Goal: Task Accomplishment & Management: Manage account settings

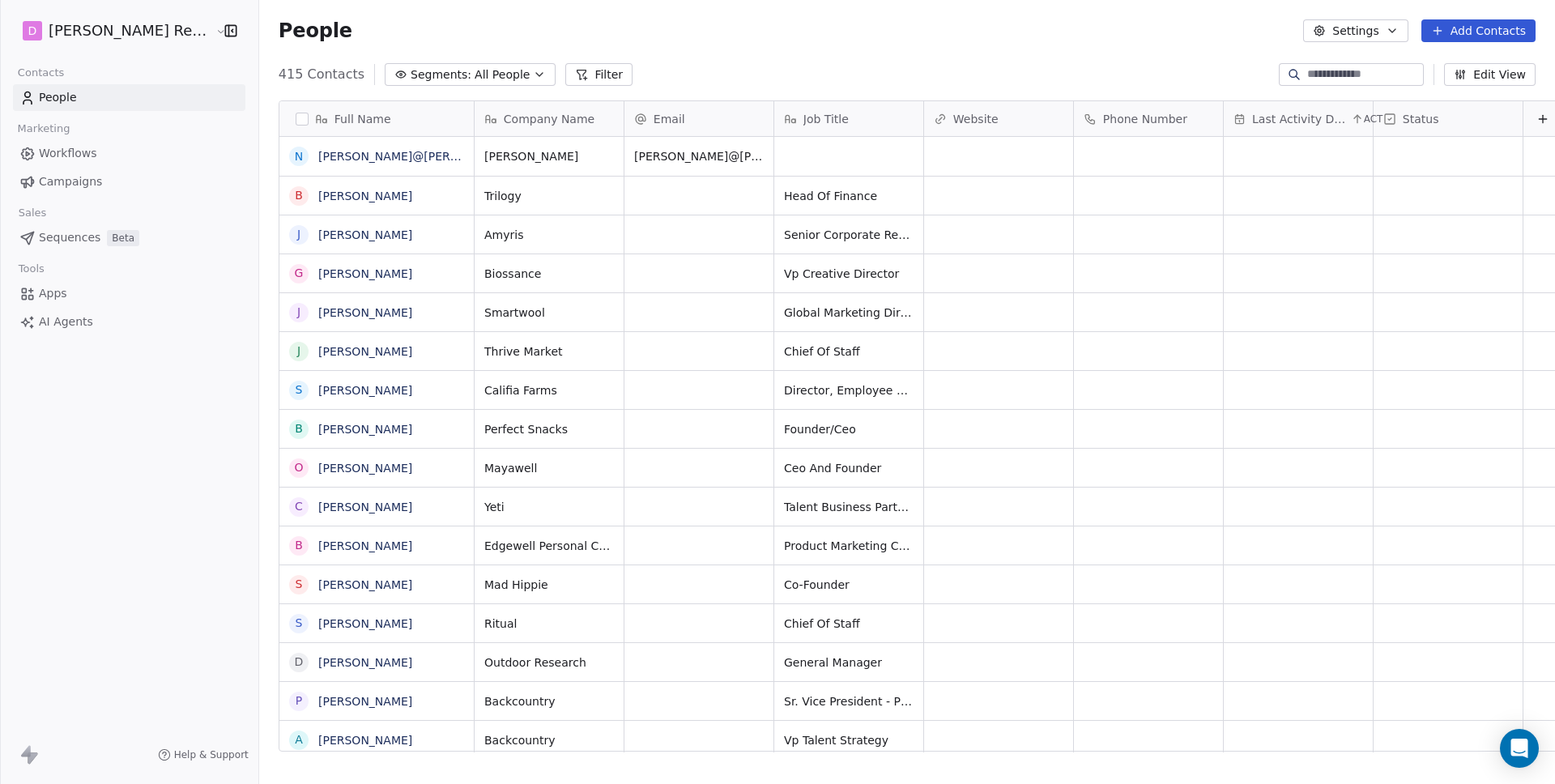
scroll to position [678, 1324]
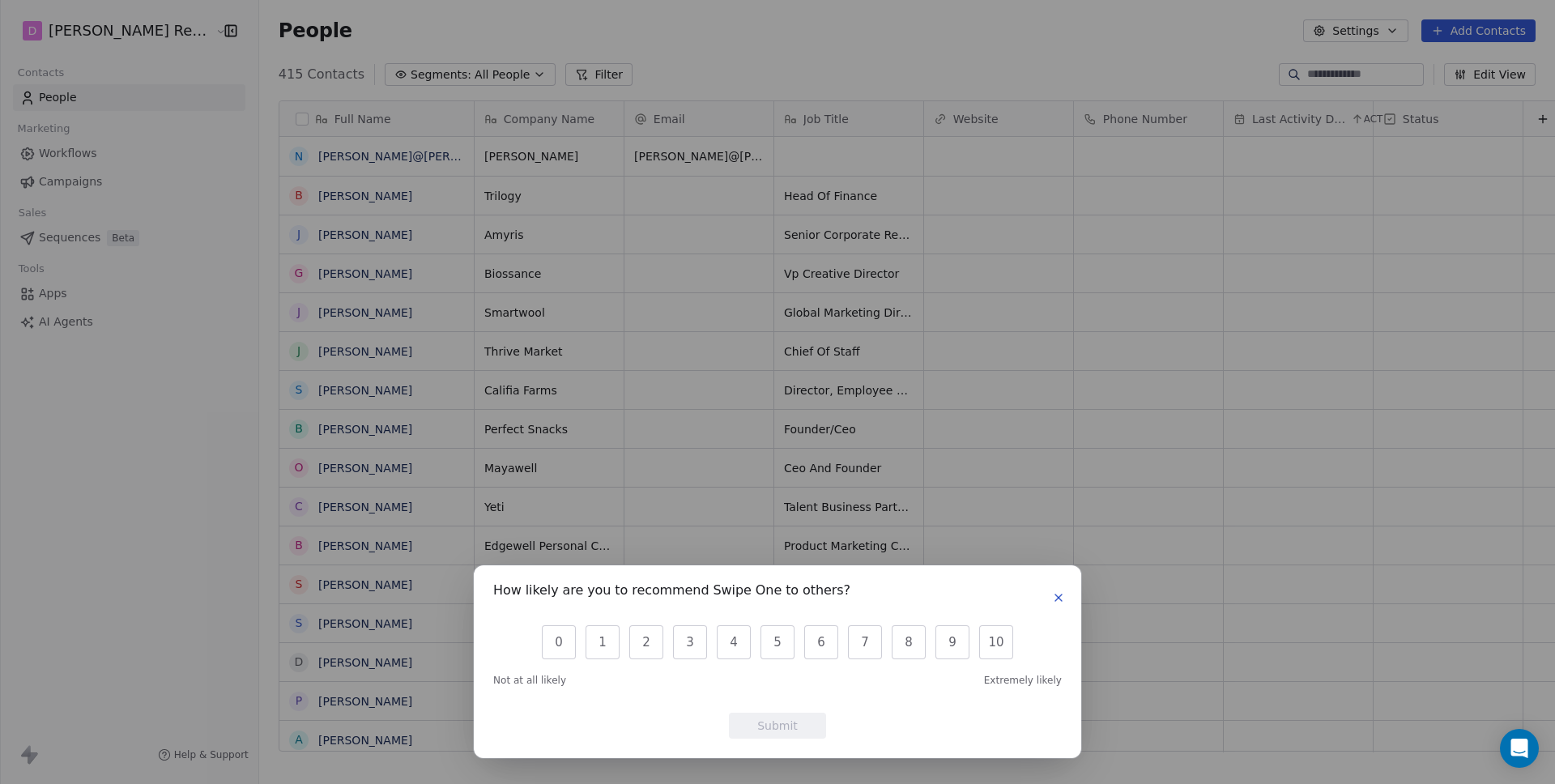
click at [1061, 593] on icon "button" at bounding box center [1059, 597] width 13 height 13
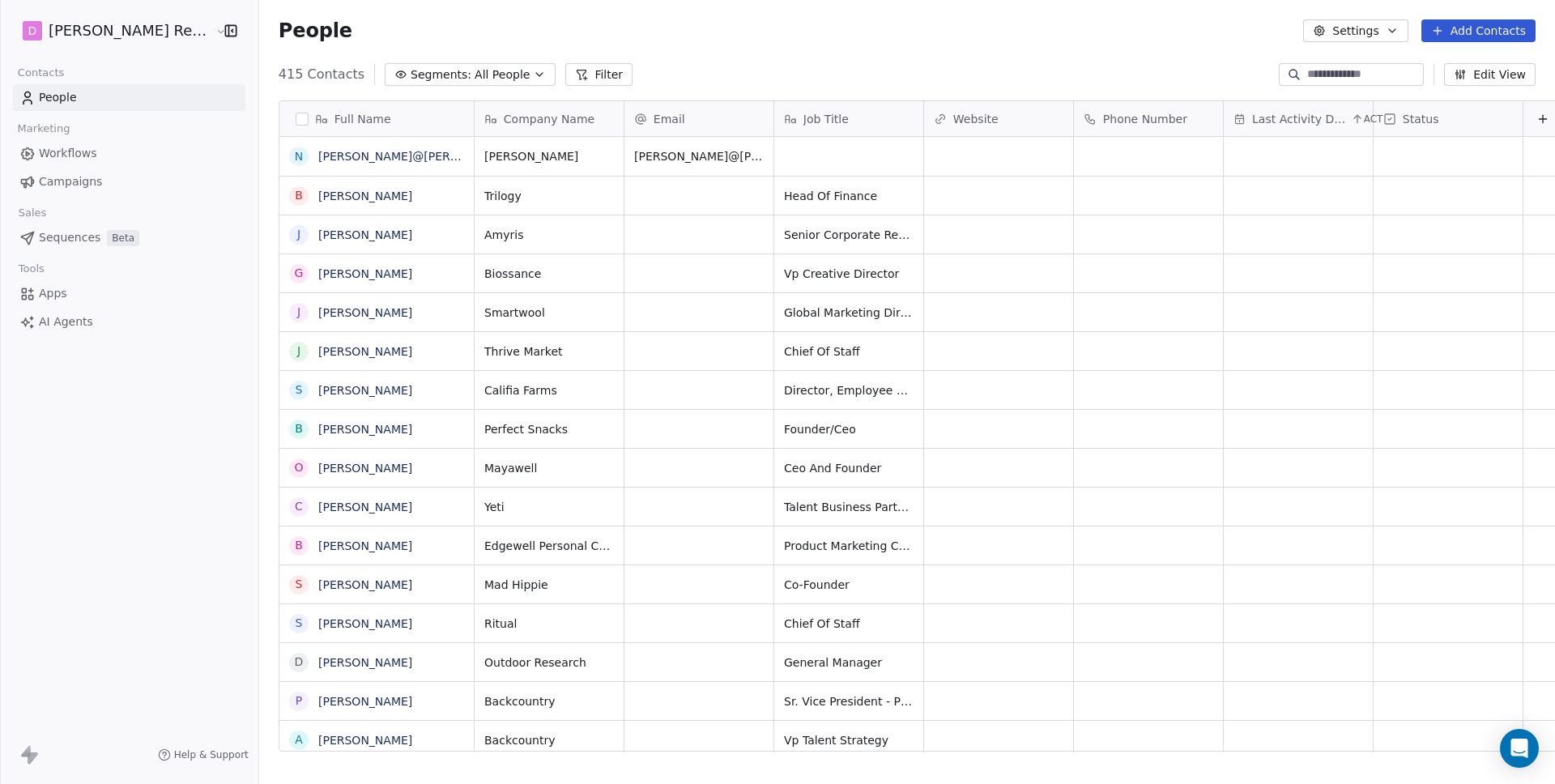
click at [144, 34] on html "[PERSON_NAME] Recruiting Contacts People Marketing Workflows Campaigns Sales Se…" at bounding box center [778, 392] width 1555 height 784
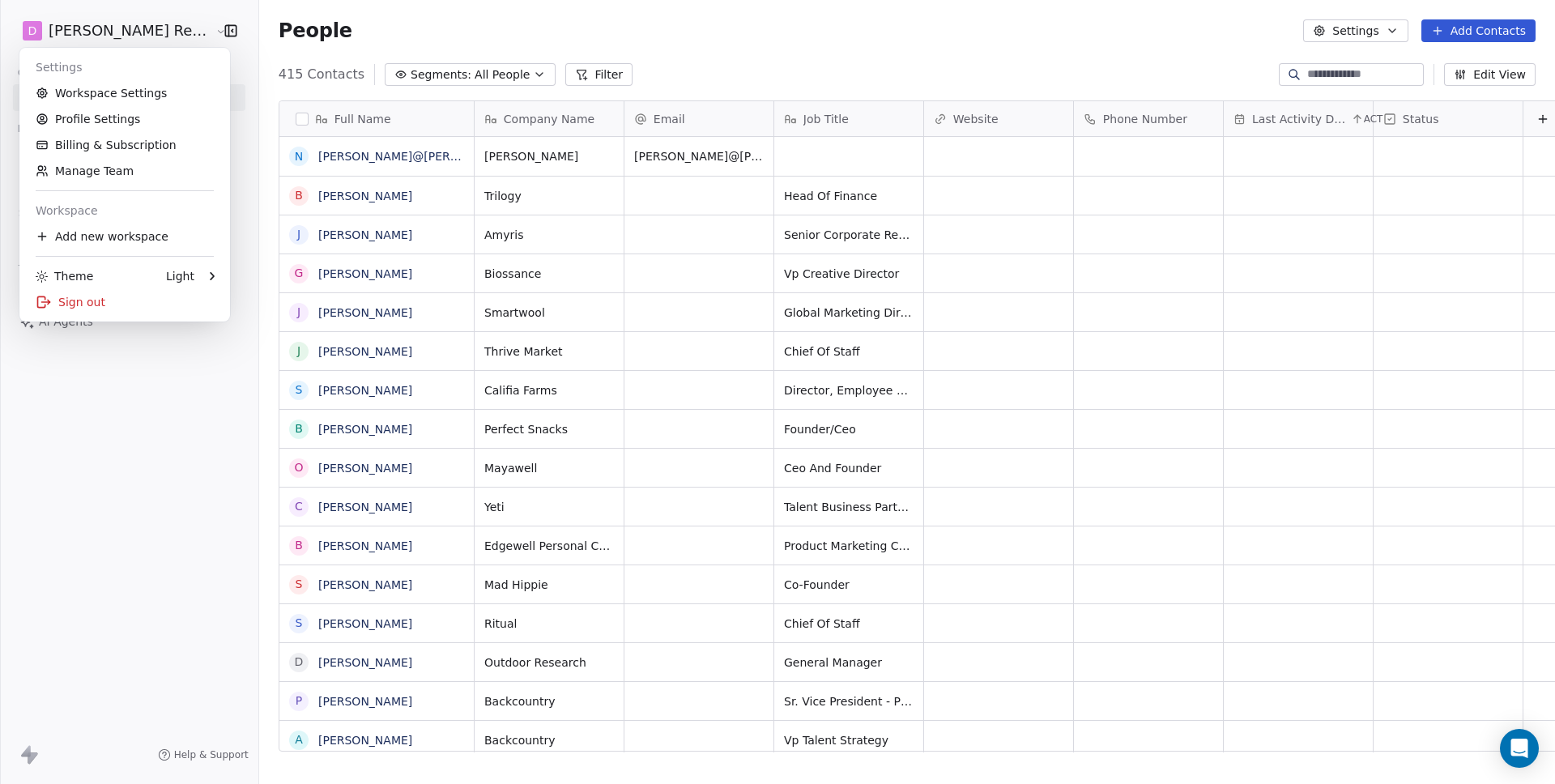
click at [328, 33] on html "[PERSON_NAME] Recruiting Contacts People Marketing Workflows Campaigns Sales Se…" at bounding box center [778, 392] width 1555 height 784
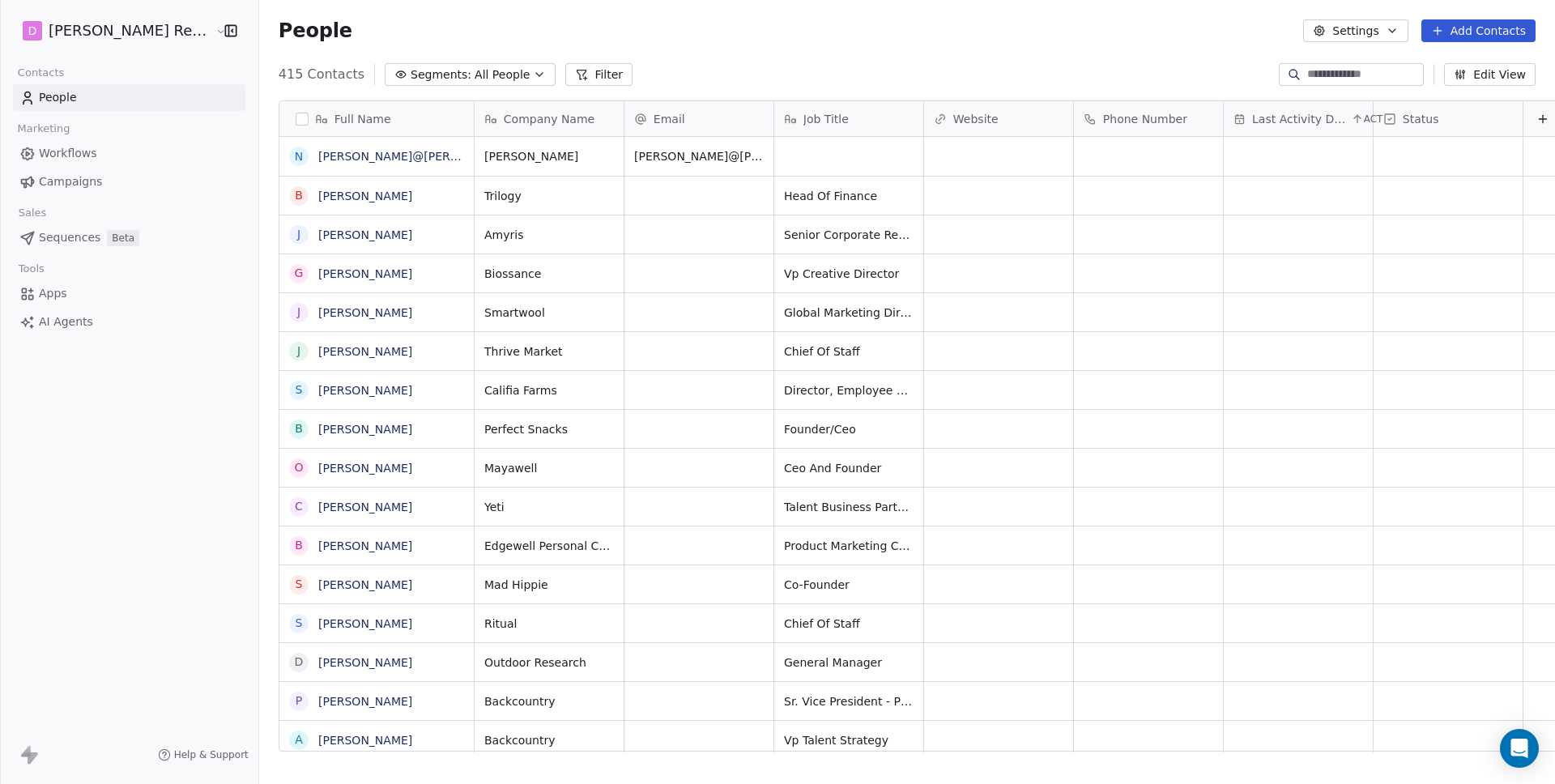
click at [686, 119] on div "Email" at bounding box center [697, 118] width 127 height 16
click at [686, 119] on html "[PERSON_NAME] Recruiting Contacts People Marketing Workflows Campaigns Sales Se…" at bounding box center [778, 392] width 1555 height 784
click at [654, 116] on span "Email" at bounding box center [670, 118] width 32 height 16
click at [631, 116] on html "[PERSON_NAME] Recruiting Contacts People Marketing Workflows Campaigns Sales Se…" at bounding box center [778, 392] width 1555 height 784
click at [51, 101] on span "People" at bounding box center [57, 98] width 38 height 17
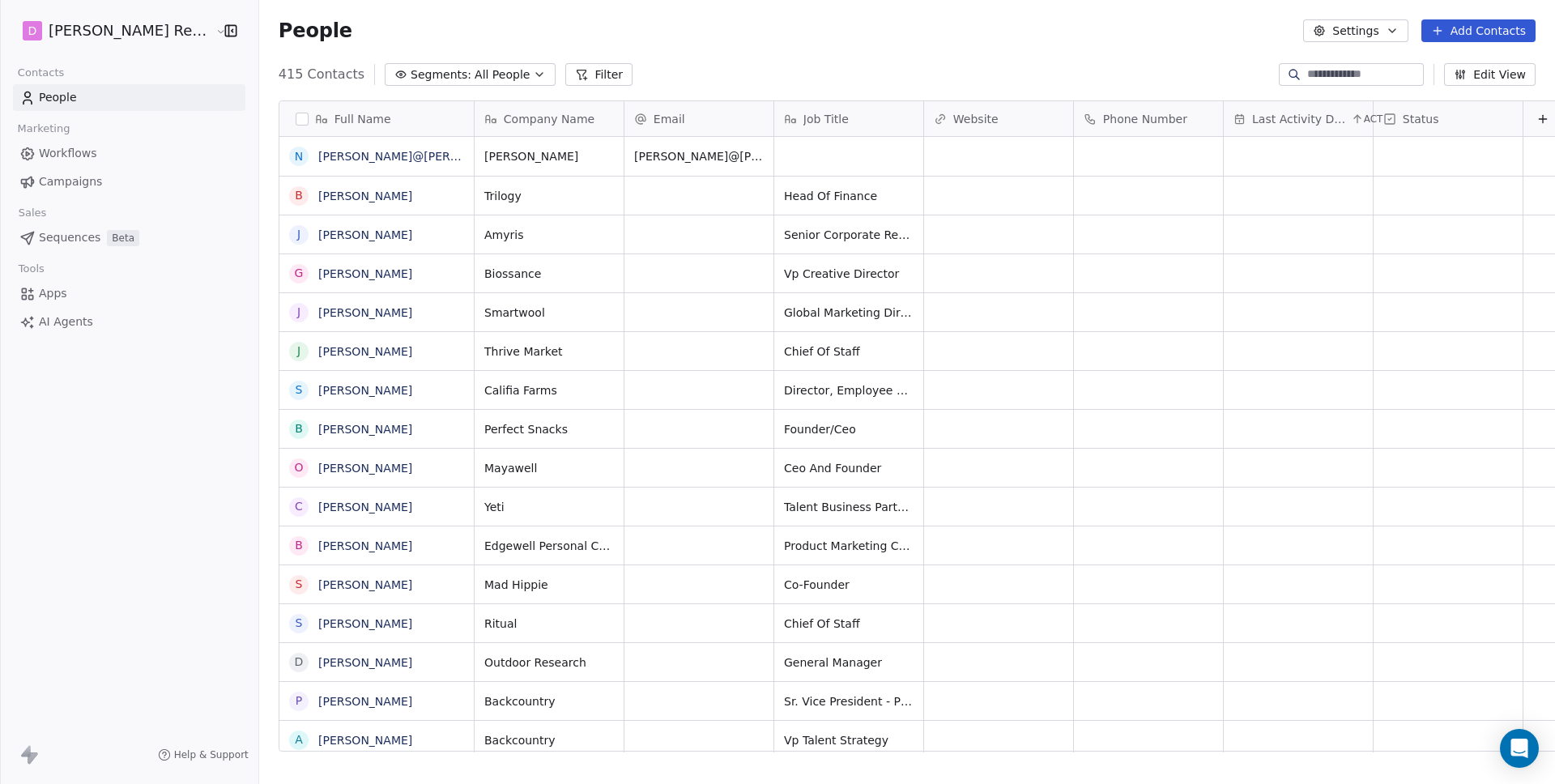
click at [1351, 120] on icon at bounding box center [1357, 119] width 13 height 13
click at [1157, 57] on html "[PERSON_NAME] Recruiting Contacts People Marketing Workflows Campaigns Sales Se…" at bounding box center [778, 392] width 1555 height 784
click at [721, 119] on div "Email" at bounding box center [699, 118] width 149 height 35
click at [721, 119] on html "[PERSON_NAME] Recruiting Contacts People Marketing Workflows Campaigns Sales Se…" at bounding box center [778, 392] width 1555 height 784
click at [721, 119] on div "Email" at bounding box center [699, 118] width 149 height 35
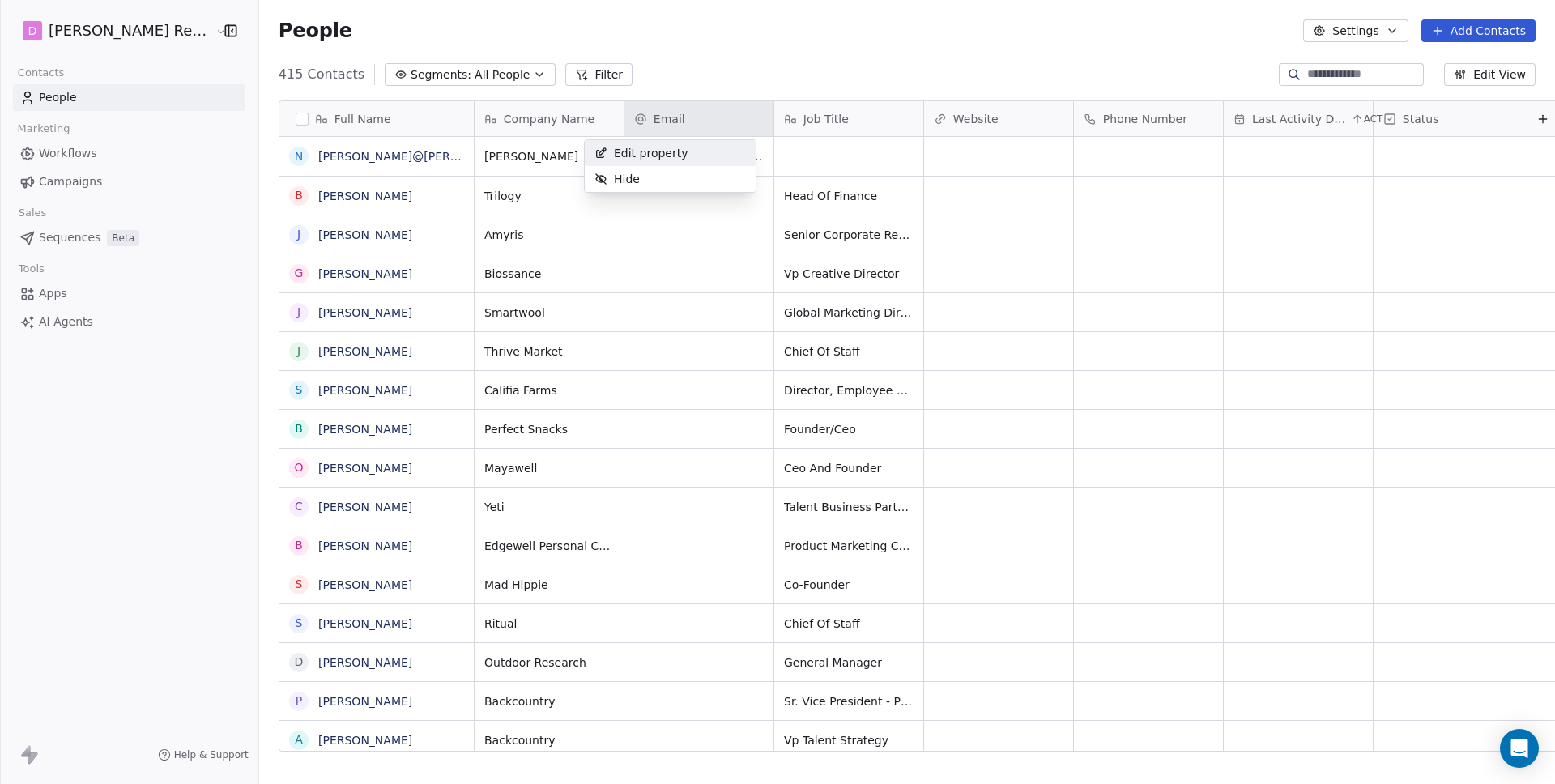
click at [690, 151] on div "Edit property" at bounding box center [641, 153] width 113 height 26
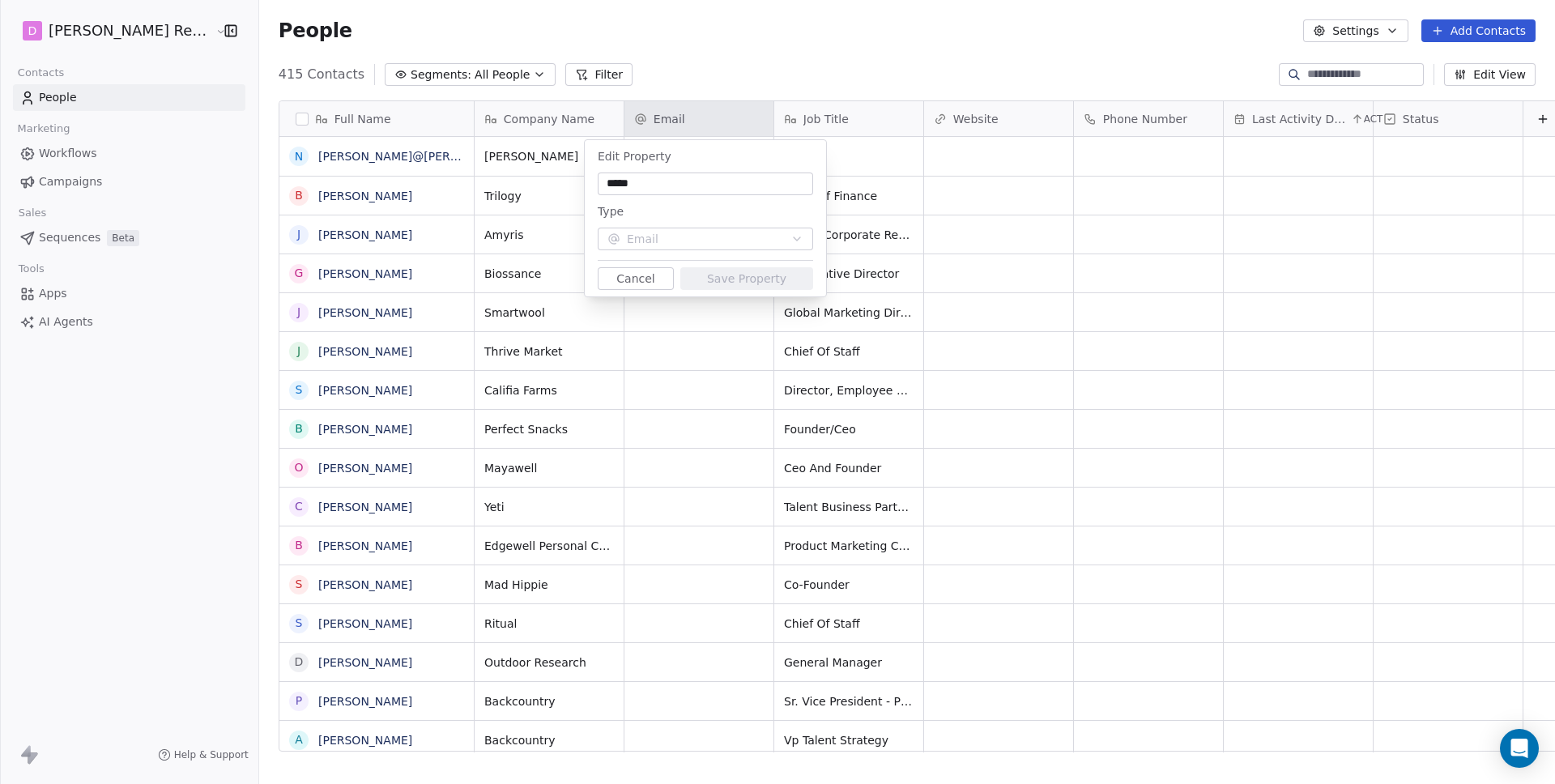
click at [642, 275] on button "Cancel" at bounding box center [635, 279] width 76 height 23
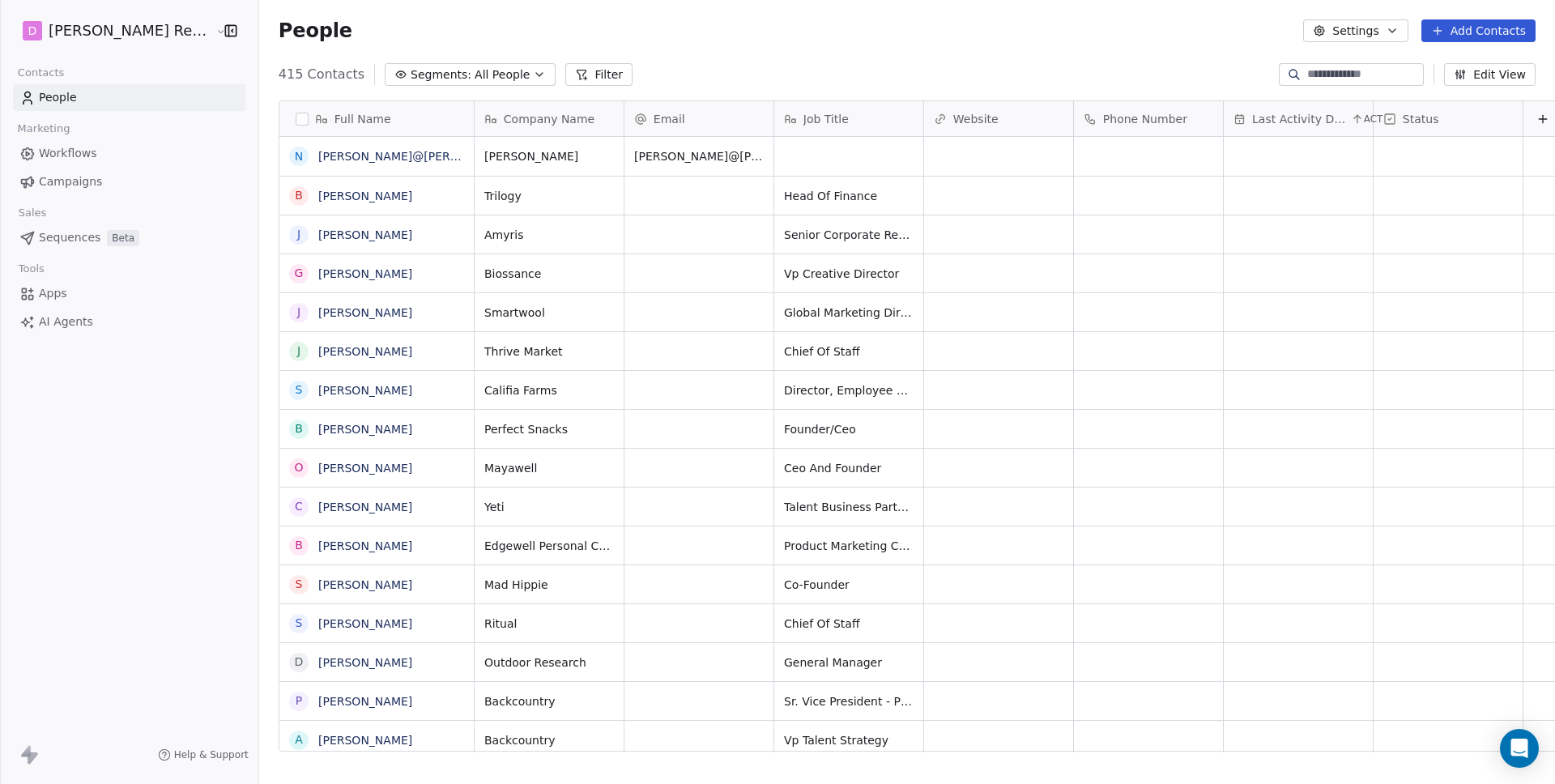
click at [874, 119] on div "Job Title" at bounding box center [849, 118] width 149 height 35
click at [686, 69] on html "[PERSON_NAME] Recruiting Contacts People Marketing Workflows Campaigns Sales Se…" at bounding box center [778, 392] width 1555 height 784
click at [566, 80] on button "Filter" at bounding box center [599, 74] width 68 height 23
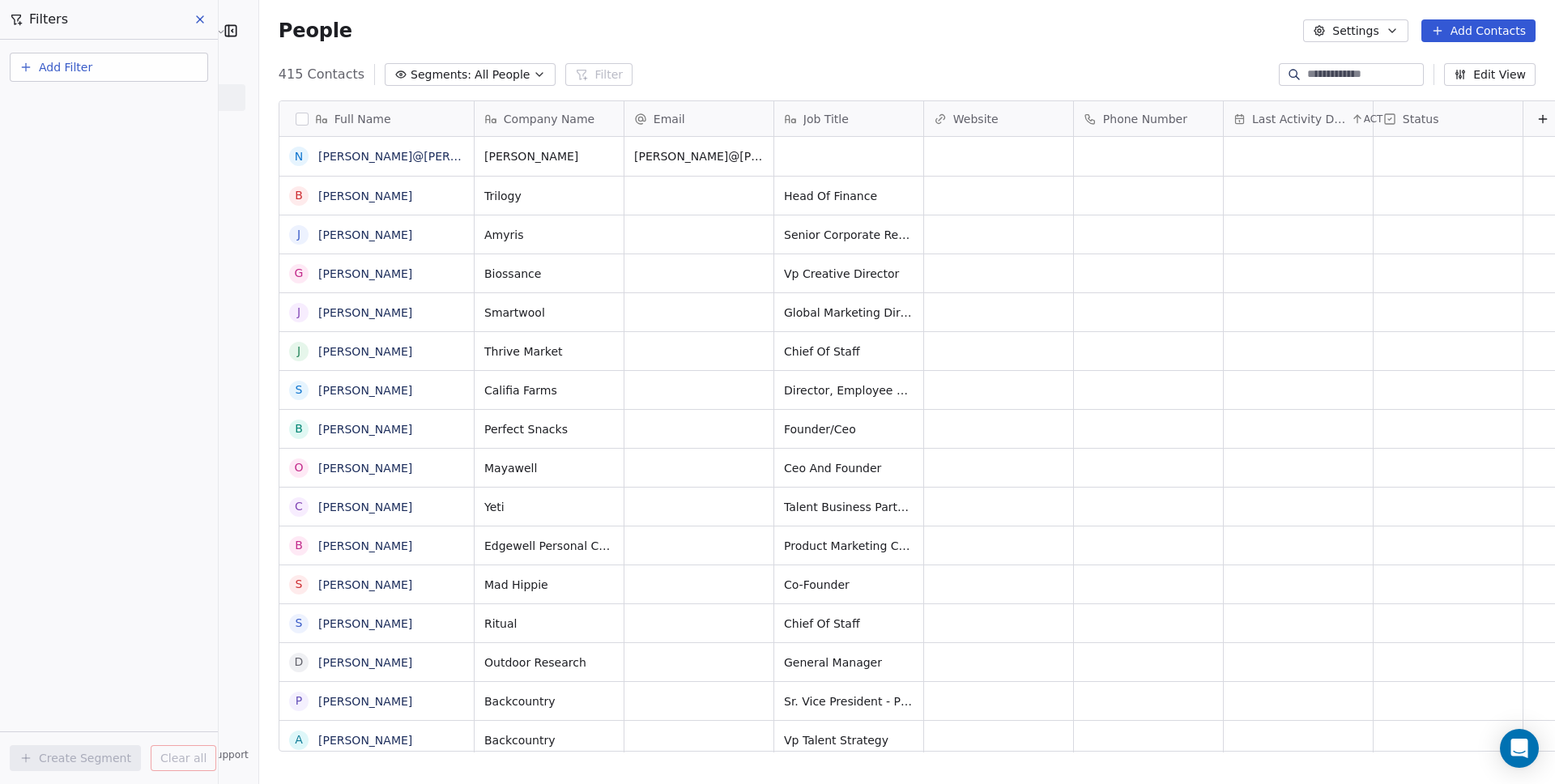
click at [104, 74] on button "Add Filter" at bounding box center [109, 67] width 199 height 29
click at [107, 113] on span "Contact properties" at bounding box center [79, 106] width 105 height 17
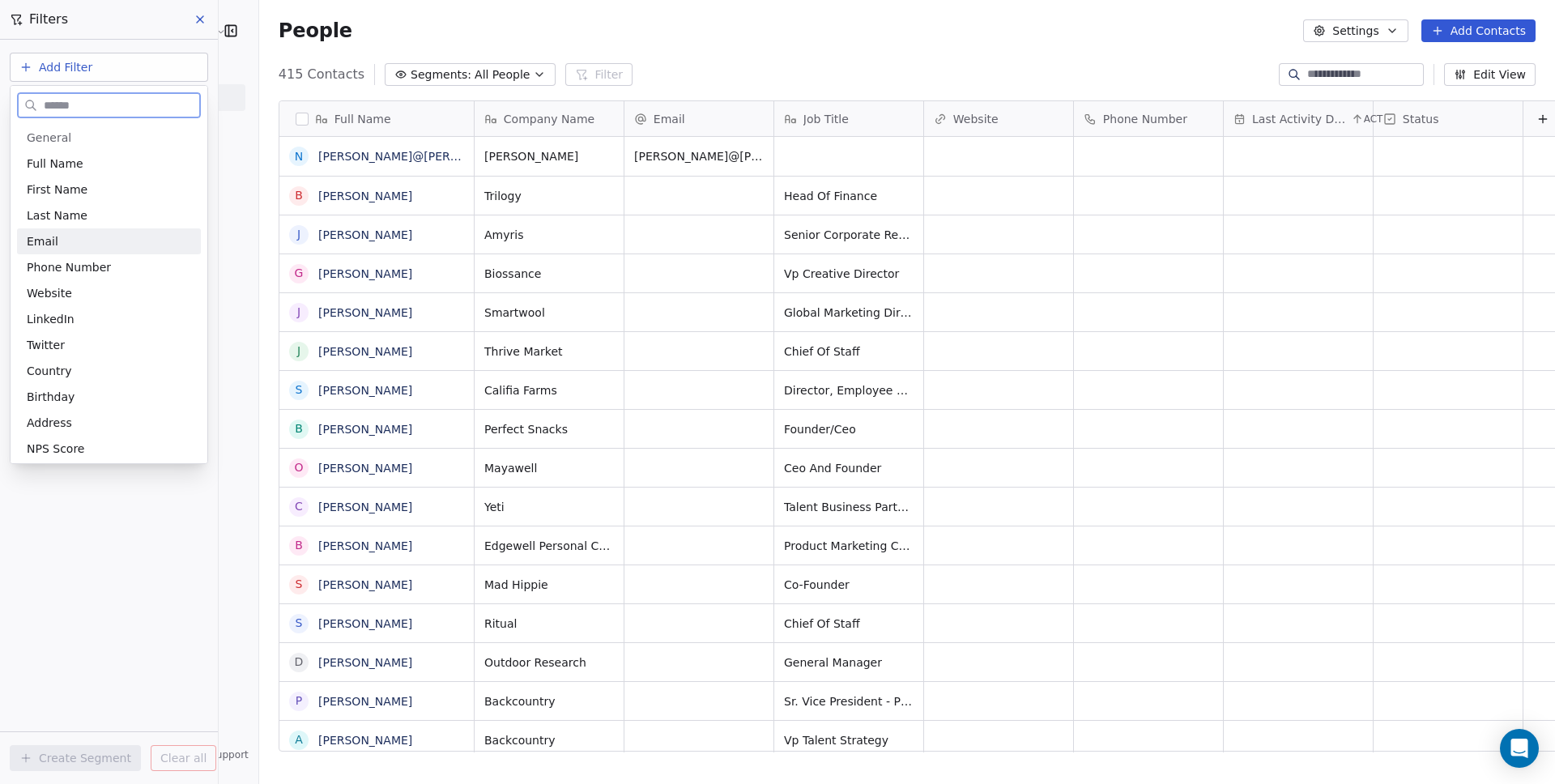
click at [92, 238] on div "Email" at bounding box center [108, 241] width 164 height 16
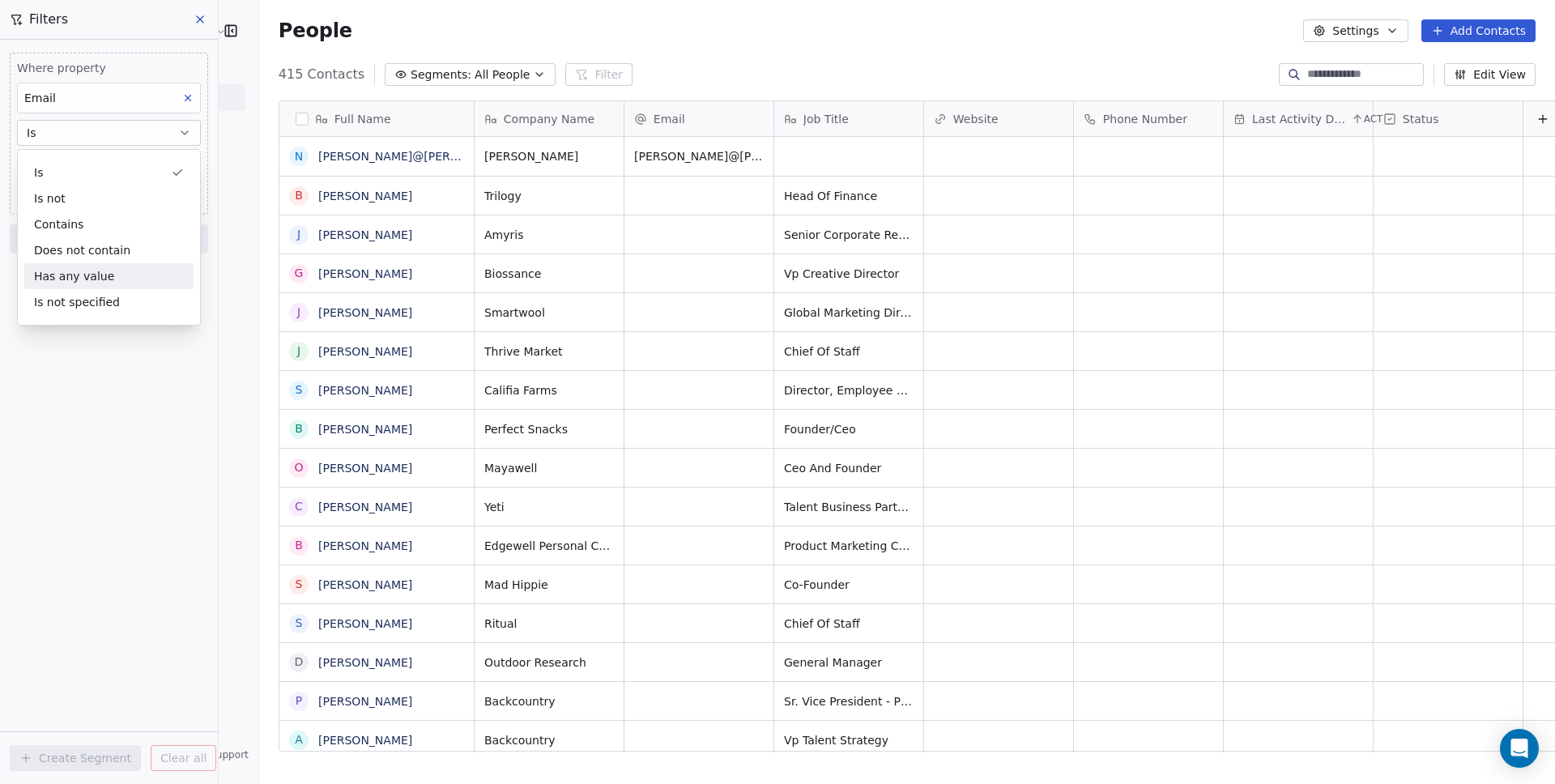
click at [123, 279] on div "Has any value" at bounding box center [109, 277] width 169 height 26
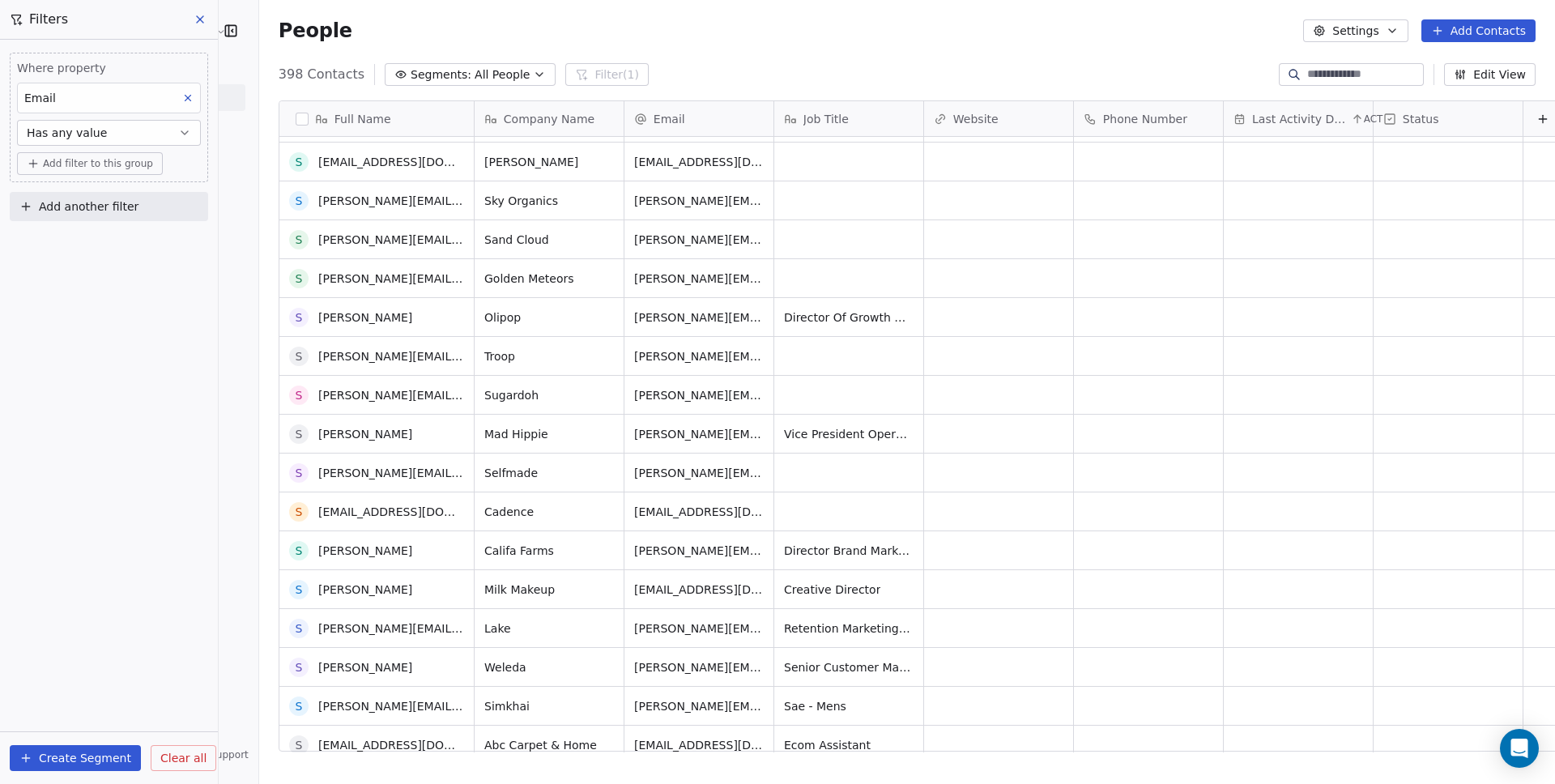
scroll to position [0, 0]
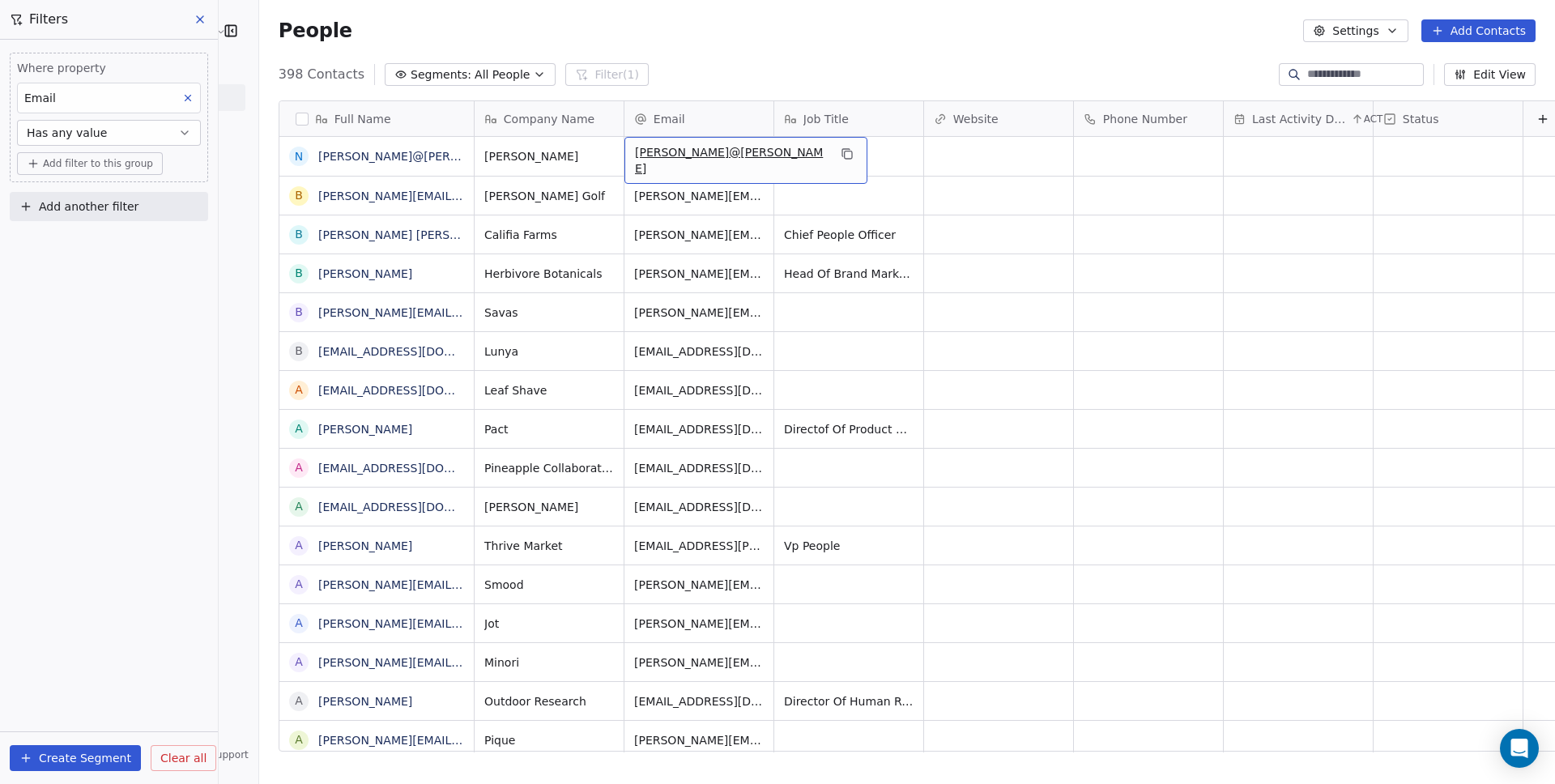
click at [668, 169] on div "[PERSON_NAME]@[PERSON_NAME]" at bounding box center [746, 160] width 243 height 47
click at [622, 158] on input "**********" at bounding box center [659, 157] width 143 height 33
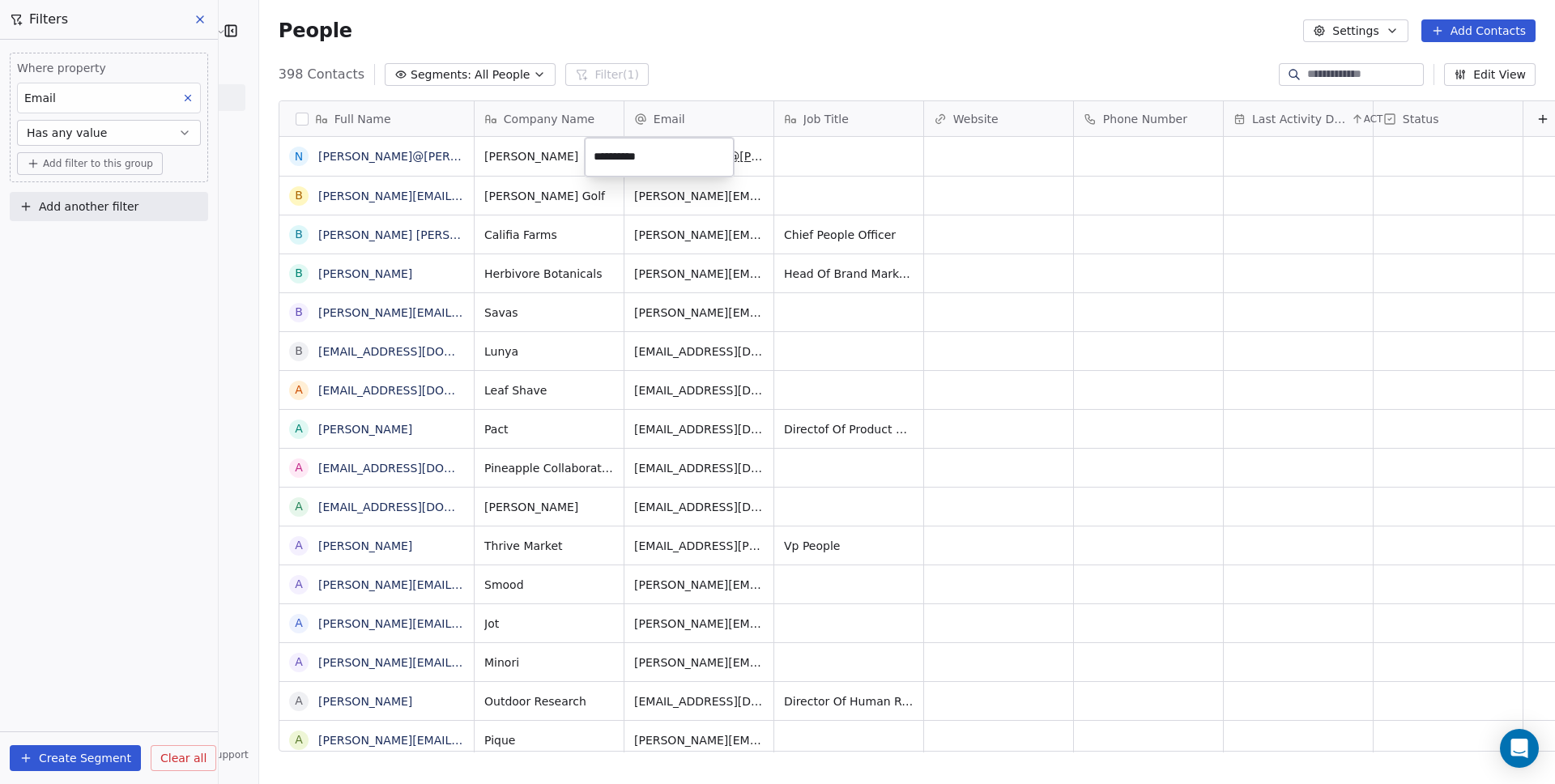
click at [401, 155] on html "[PERSON_NAME] Recruiting Contacts People Marketing Workflows Campaigns Sales Se…" at bounding box center [778, 392] width 1555 height 784
click at [401, 155] on span "[PERSON_NAME]@[PERSON_NAME]" at bounding box center [415, 160] width 193 height 33
click at [318, 156] on link "[PERSON_NAME]@[PERSON_NAME]" at bounding box center [417, 157] width 200 height 13
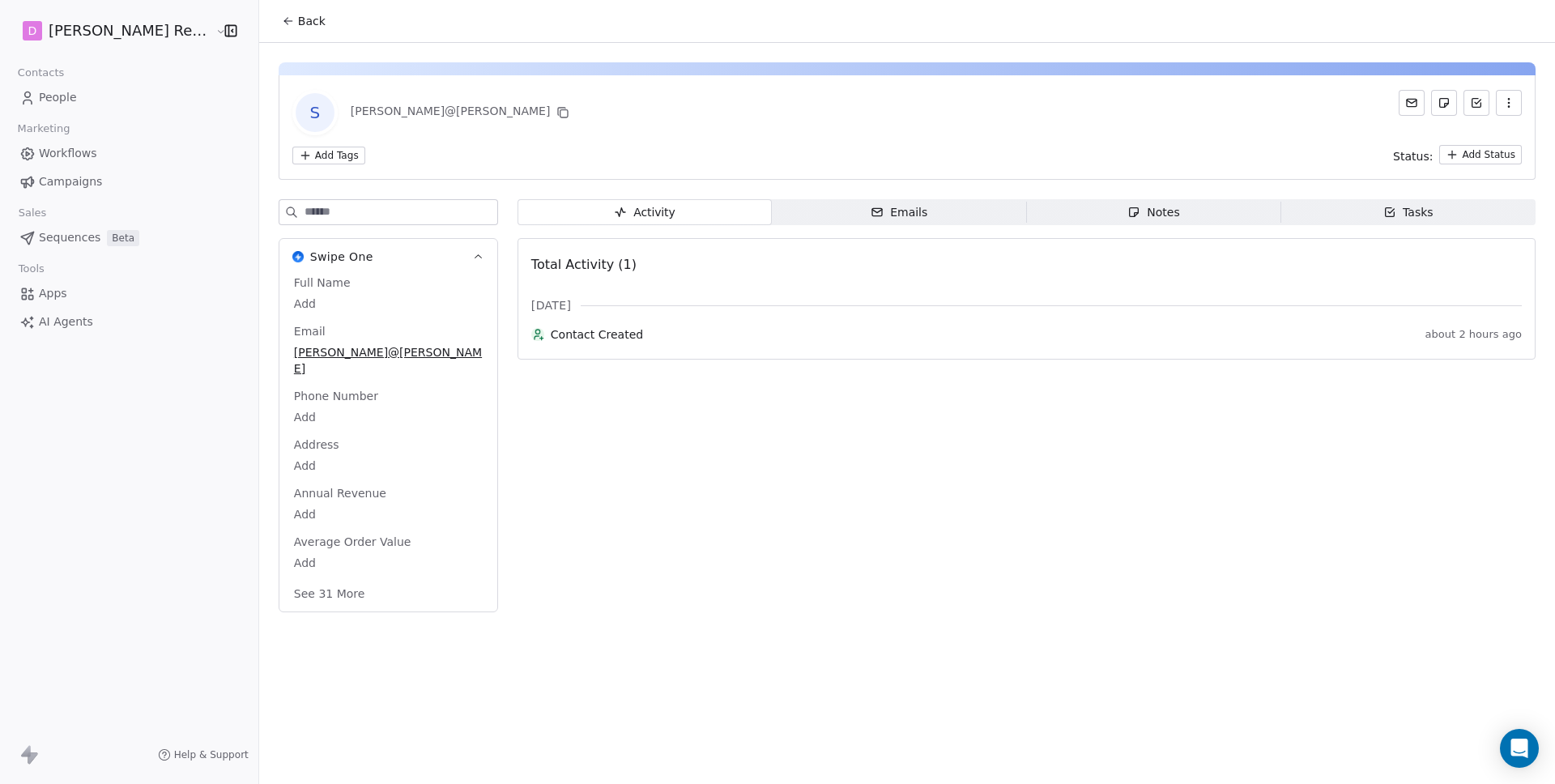
click at [288, 300] on body "[PERSON_NAME] Recruiting Contacts People Marketing Workflows Campaigns Sales Se…" at bounding box center [778, 392] width 1555 height 784
type textarea "**********"
click at [334, 362] on div "[PERSON_NAME]@[PERSON_NAME]" at bounding box center [388, 362] width 195 height 36
click at [329, 356] on span "[PERSON_NAME]@[PERSON_NAME]" at bounding box center [387, 361] width 187 height 33
click at [325, 356] on span "[PERSON_NAME]@[PERSON_NAME]" at bounding box center [387, 361] width 187 height 33
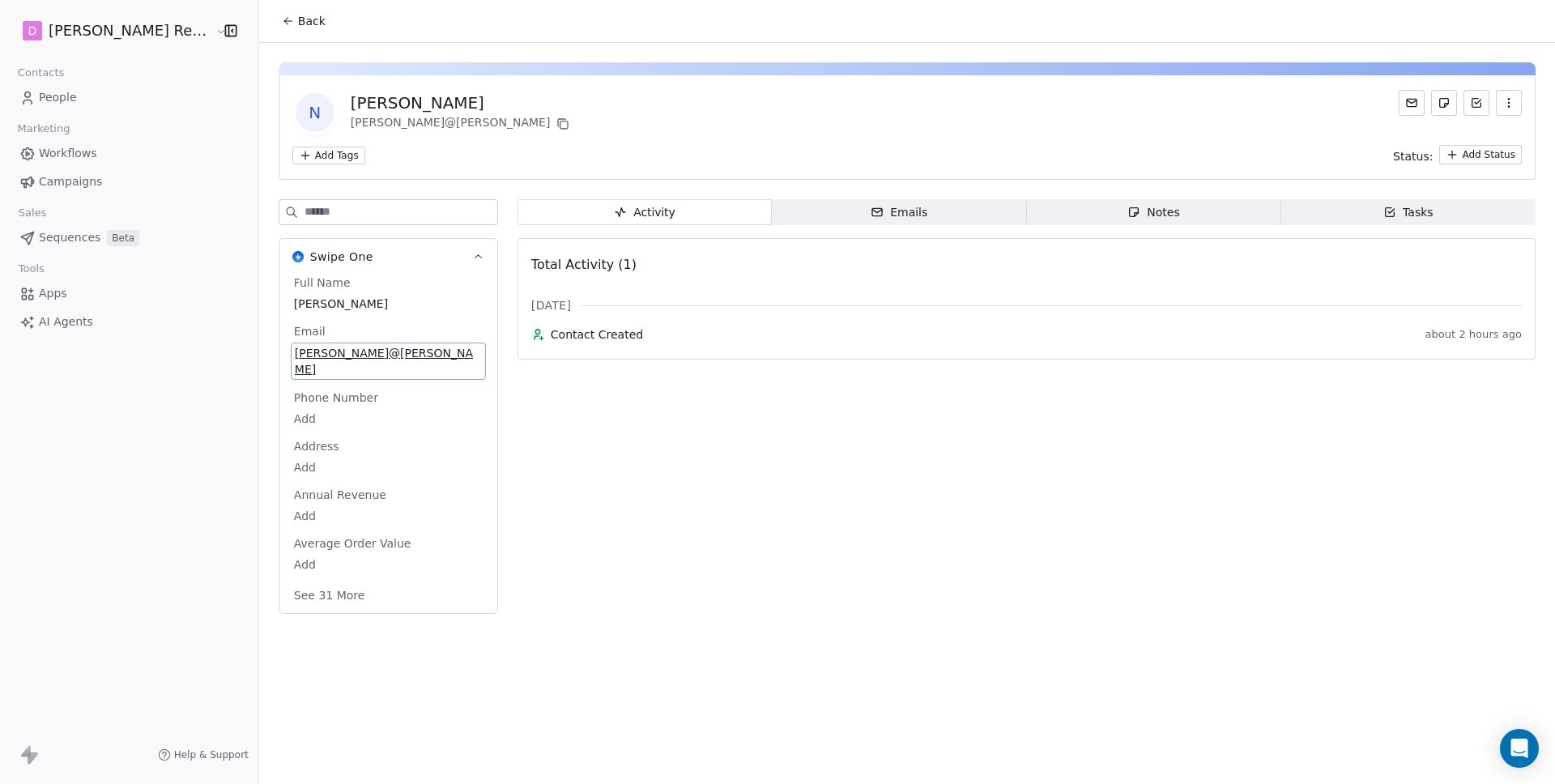
click at [322, 353] on span "[PERSON_NAME]@[PERSON_NAME]" at bounding box center [387, 361] width 187 height 33
click at [322, 353] on input "**********" at bounding box center [341, 363] width 175 height 33
click at [325, 356] on input "**********" at bounding box center [341, 363] width 175 height 33
type input "**********"
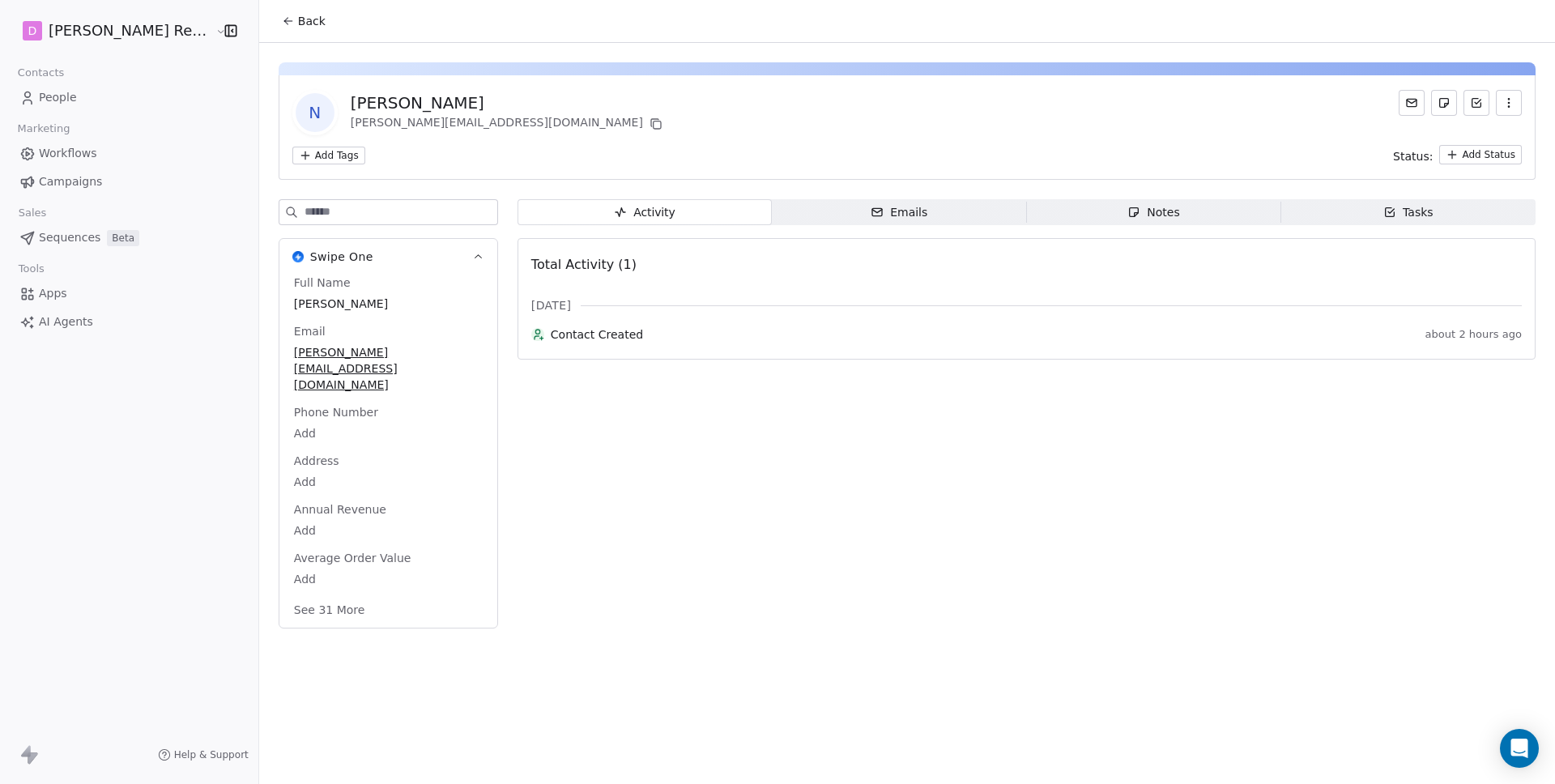
click at [609, 500] on div "Activity Activity Emails Emails Notes Notes Tasks Tasks Total Activity (1) [DAT…" at bounding box center [1026, 418] width 1018 height 439
click at [298, 22] on span "Back" at bounding box center [311, 21] width 27 height 16
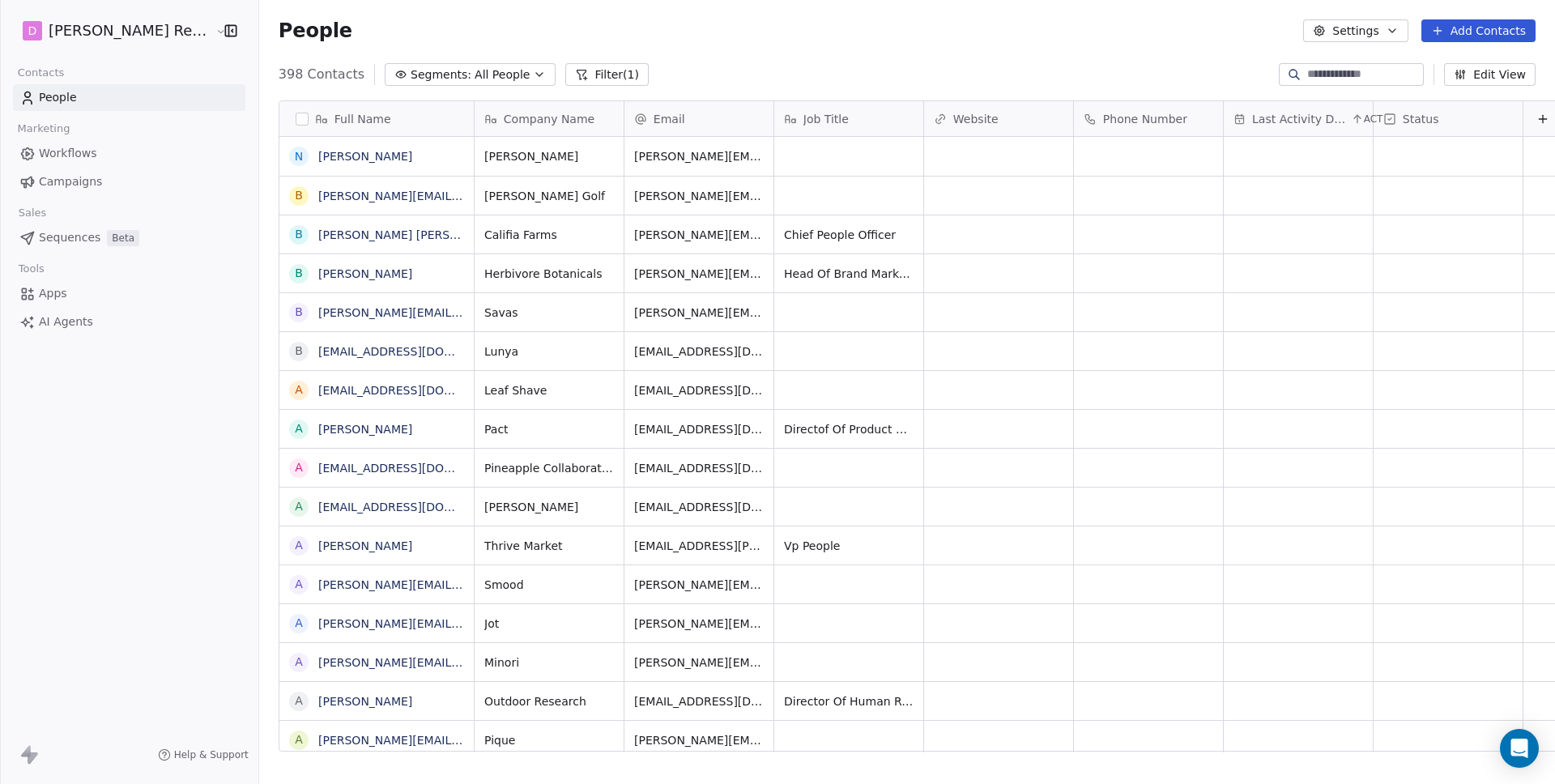
scroll to position [678, 1324]
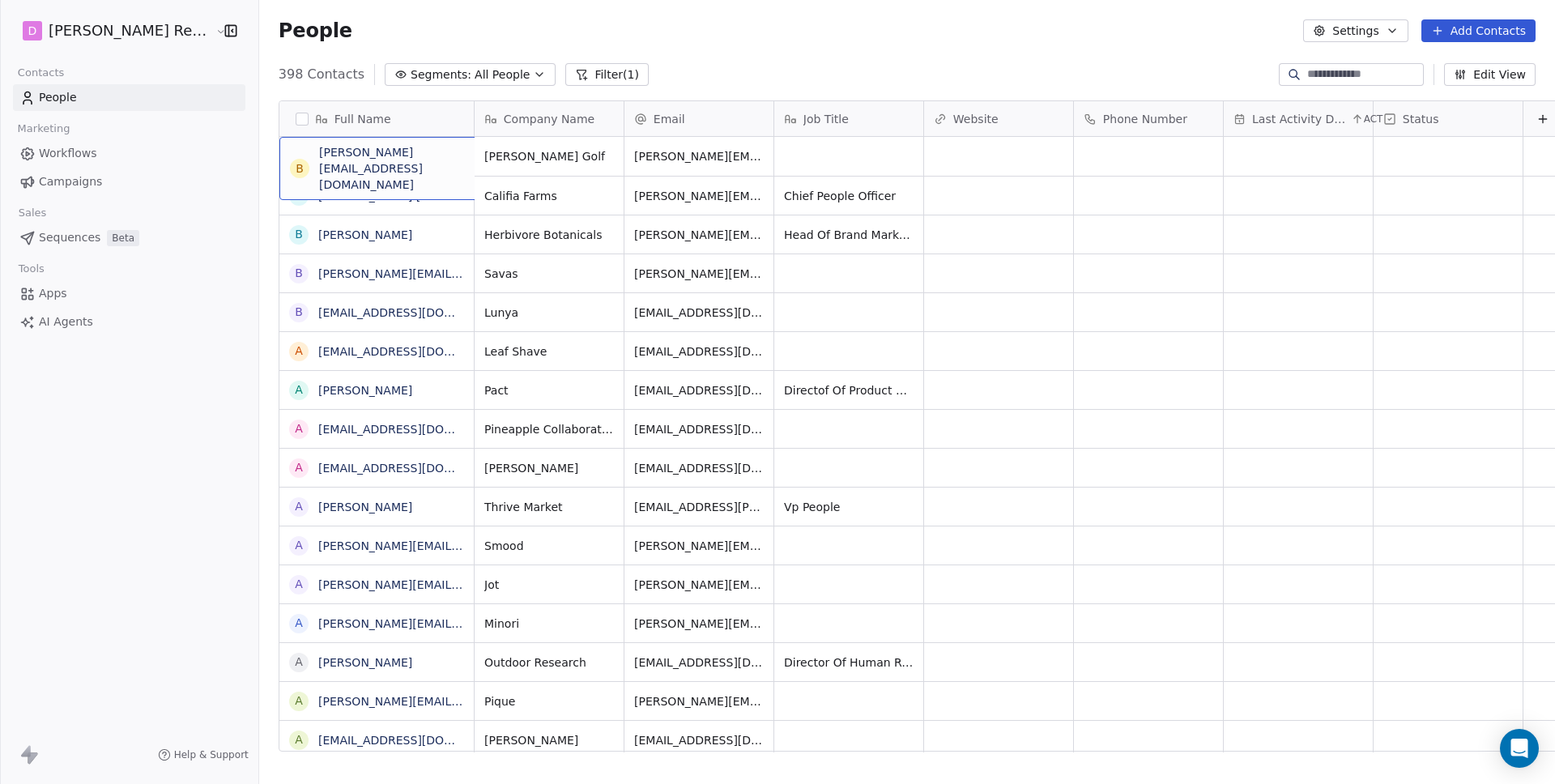
click at [423, 158] on div "[PERSON_NAME] [PERSON_NAME][EMAIL_ADDRESS][DOMAIN_NAME]" at bounding box center [400, 168] width 243 height 63
click at [394, 161] on link "[PERSON_NAME][EMAIL_ADDRESS][DOMAIN_NAME]" at bounding box center [464, 157] width 293 height 13
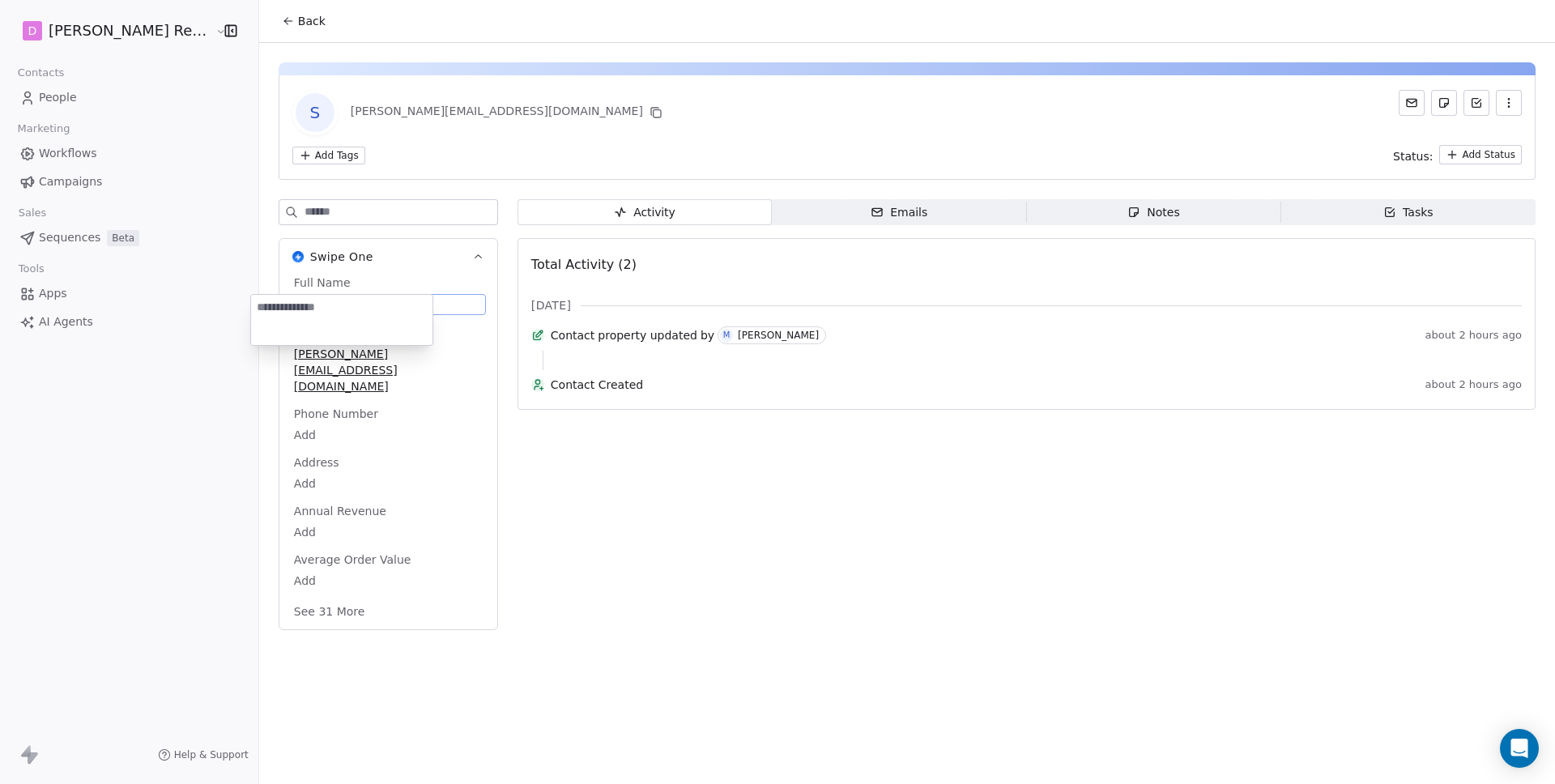
click at [311, 298] on body "[PERSON_NAME] Recruiting Contacts People Marketing Workflows Campaigns Sales Se…" at bounding box center [778, 392] width 1555 height 784
type textarea "**********"
click at [282, 15] on icon at bounding box center [289, 22] width 13 height 13
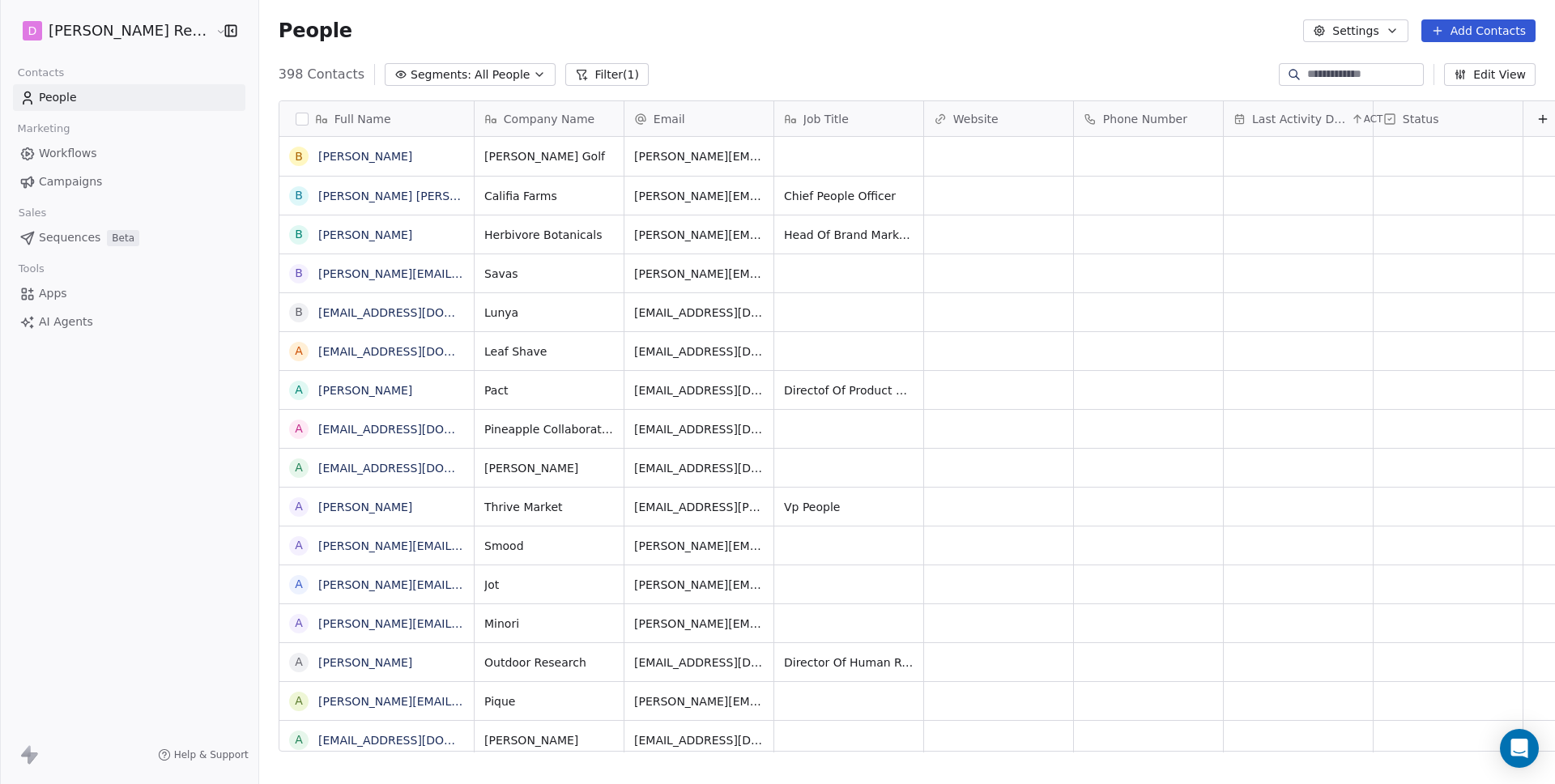
scroll to position [678, 1324]
